Goal: Transaction & Acquisition: Purchase product/service

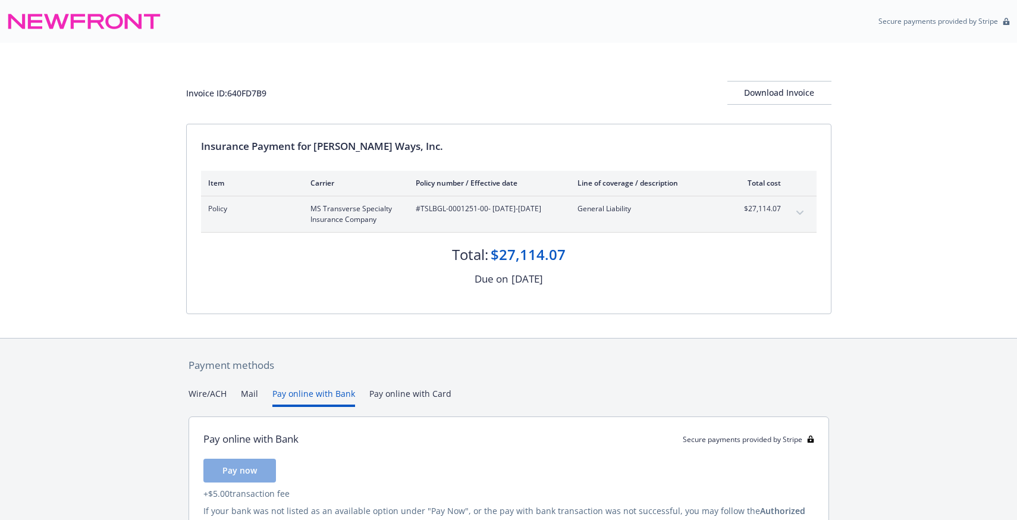
click at [306, 391] on button "Pay online with Bank" at bounding box center [313, 397] width 83 height 20
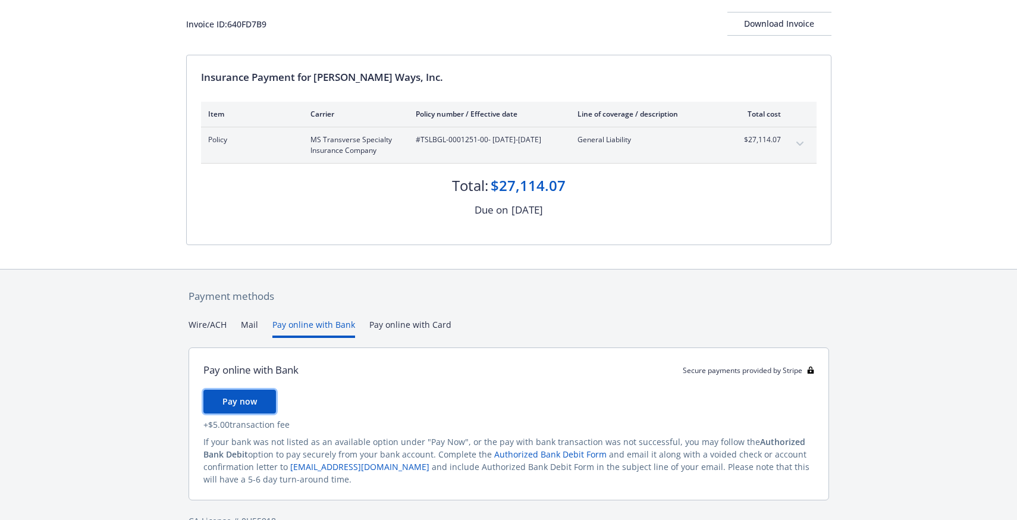
click at [247, 399] on span "Pay now" at bounding box center [239, 400] width 34 height 11
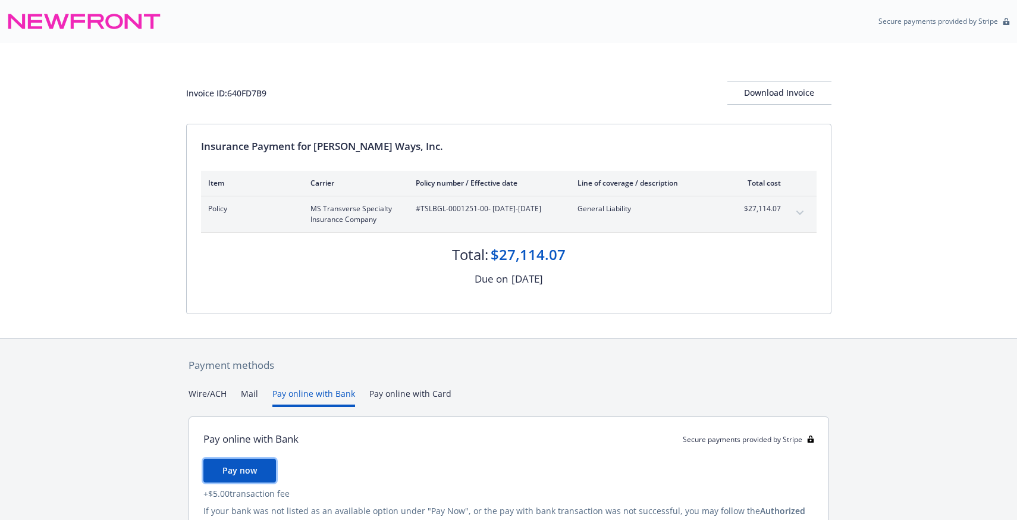
scroll to position [95, 0]
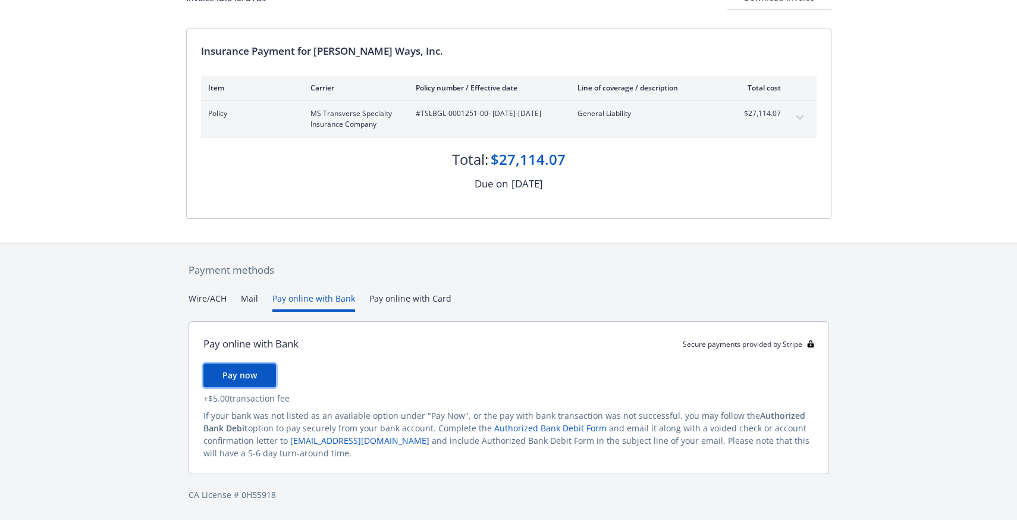
click at [254, 373] on span "Pay now" at bounding box center [239, 374] width 34 height 11
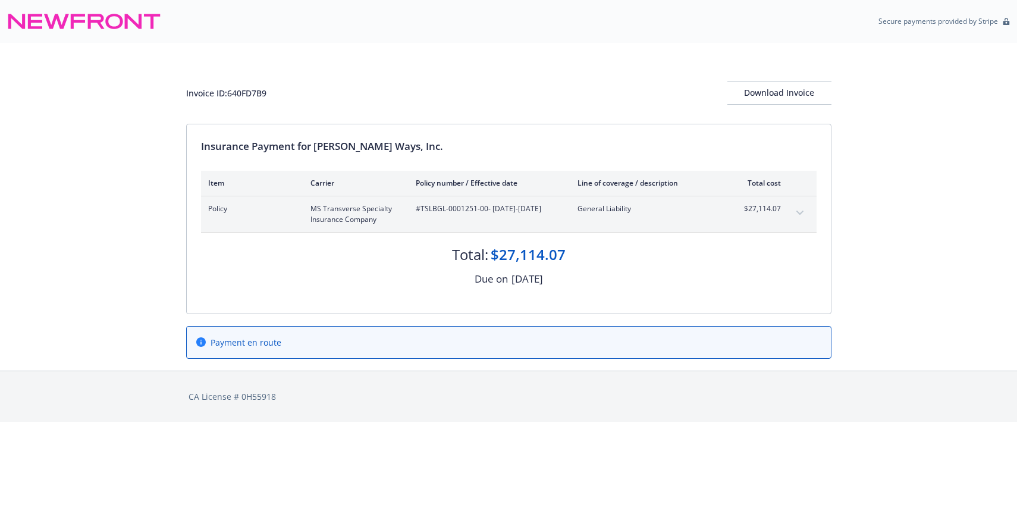
click at [782, 211] on div "Policy MS Transverse Specialty Insurance Company #TSLBGL-0001251-00 - [DATE]-[D…" at bounding box center [508, 214] width 615 height 36
click at [797, 214] on icon "expand content" at bounding box center [799, 212] width 7 height 5
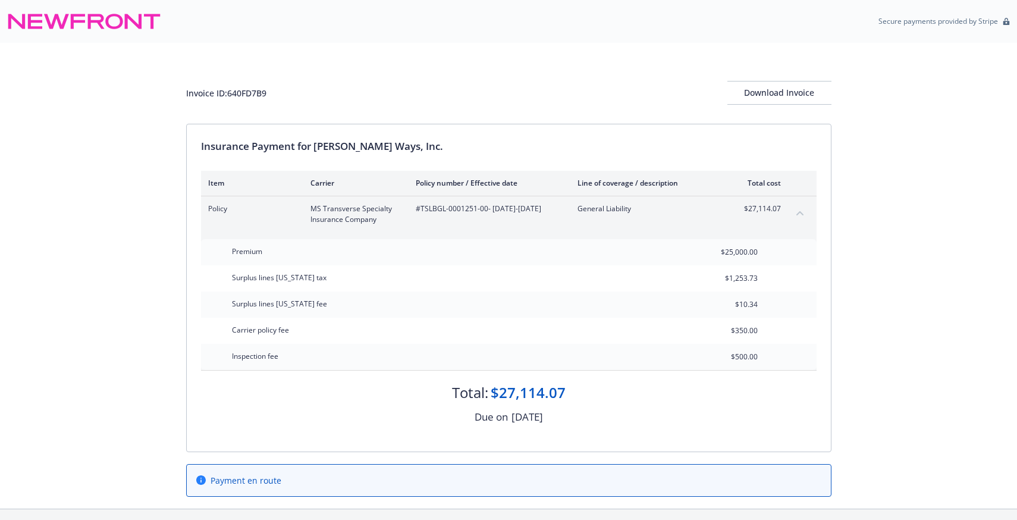
click at [797, 214] on icon "collapse content" at bounding box center [799, 212] width 7 height 5
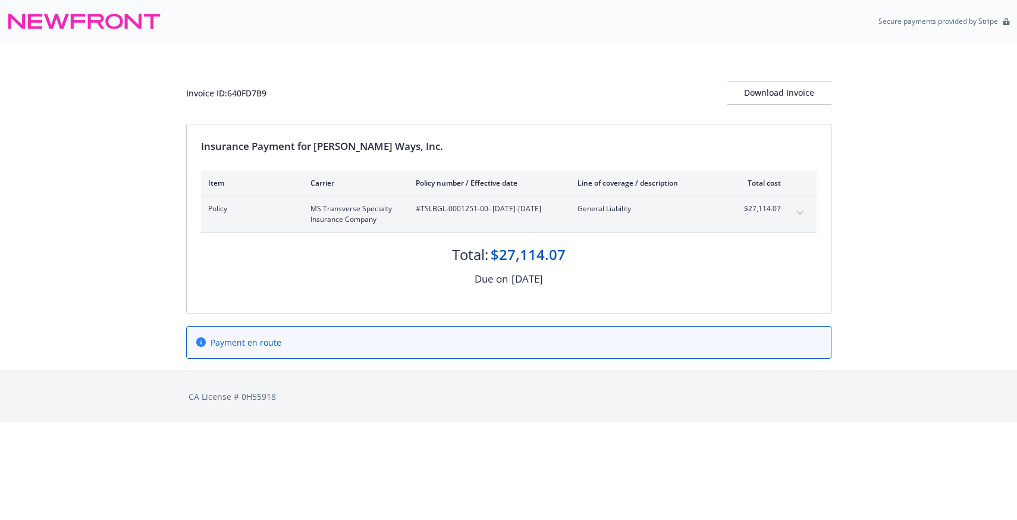
click at [237, 349] on div "Payment en route" at bounding box center [509, 342] width 644 height 32
click at [222, 340] on span "Payment en route" at bounding box center [245, 342] width 71 height 12
click at [278, 69] on div "Invoice ID: 640FD7B9 Download Invoice" at bounding box center [508, 83] width 645 height 81
click at [584, 338] on div "Payment en route" at bounding box center [508, 342] width 625 height 12
click at [573, 327] on div "Payment en route" at bounding box center [509, 342] width 644 height 32
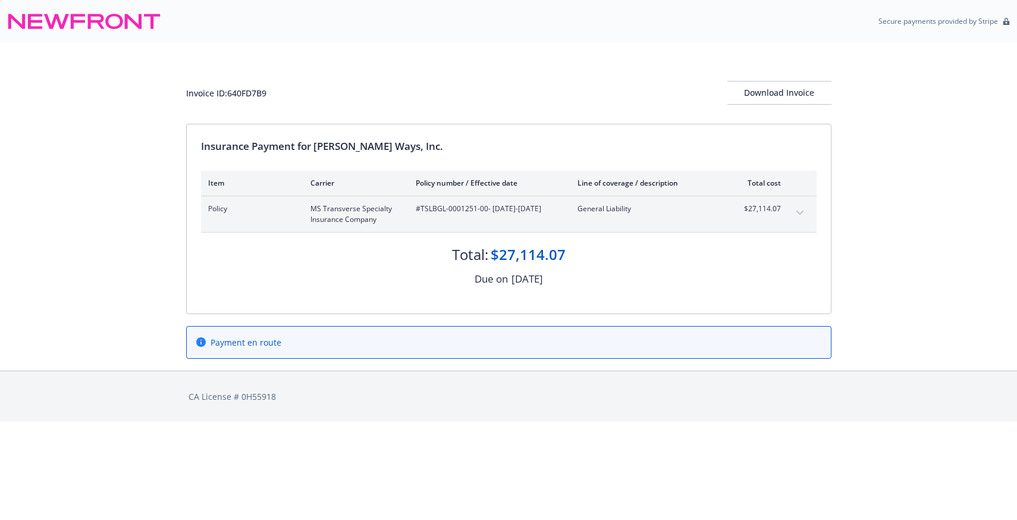
click at [803, 210] on button "expand content" at bounding box center [799, 212] width 19 height 19
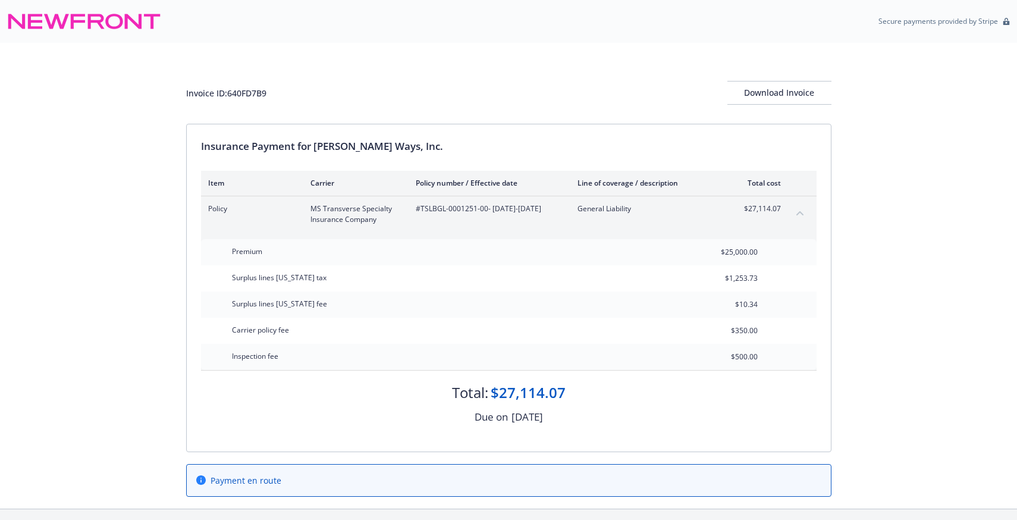
click at [803, 210] on button "collapse content" at bounding box center [799, 212] width 19 height 19
